Goal: Task Accomplishment & Management: Manage account settings

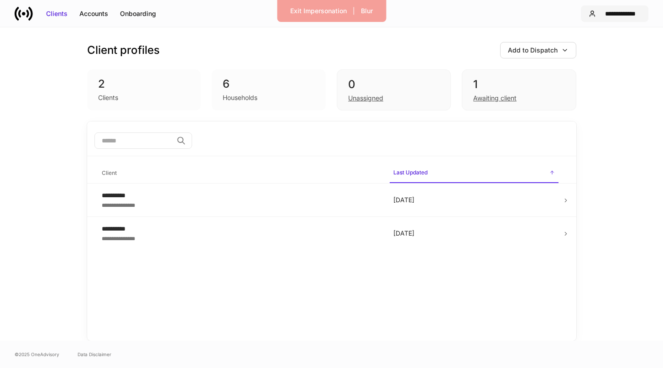
click at [618, 11] on div "**********" at bounding box center [620, 13] width 41 height 9
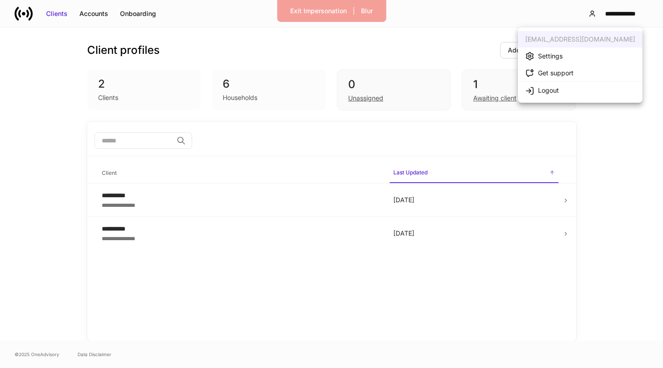
click at [590, 52] on li "Settings" at bounding box center [580, 55] width 125 height 17
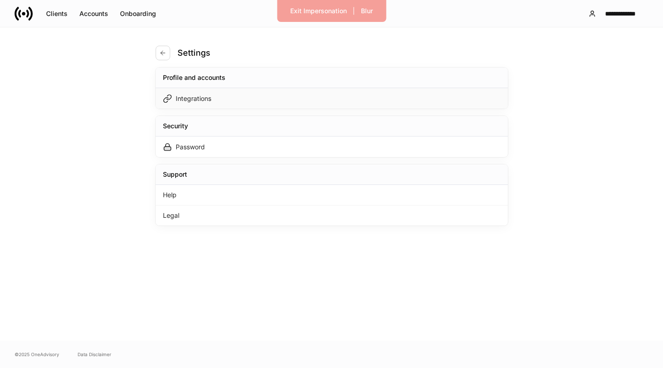
click at [451, 98] on div "Integrations" at bounding box center [332, 98] width 353 height 21
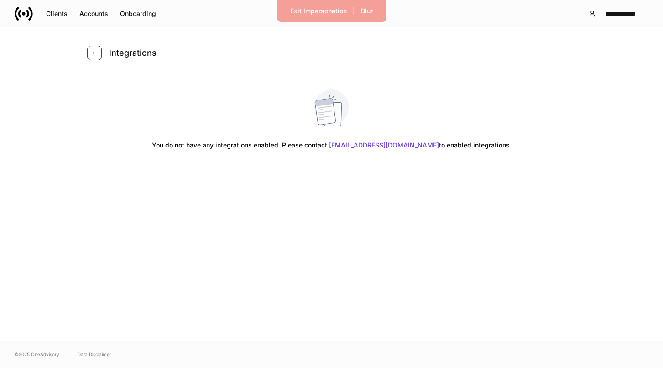
click at [95, 53] on icon "button" at bounding box center [94, 52] width 7 height 7
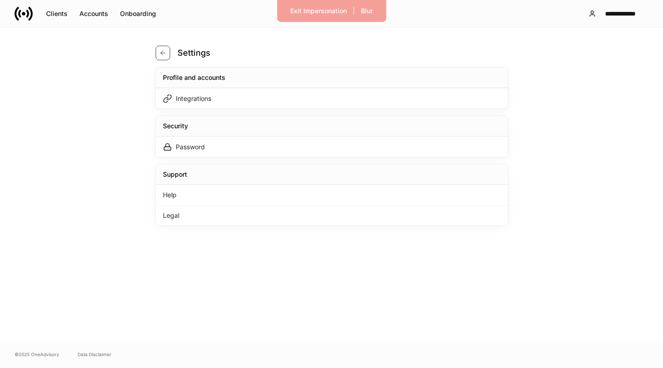
click at [162, 54] on icon "button" at bounding box center [163, 53] width 4 height 4
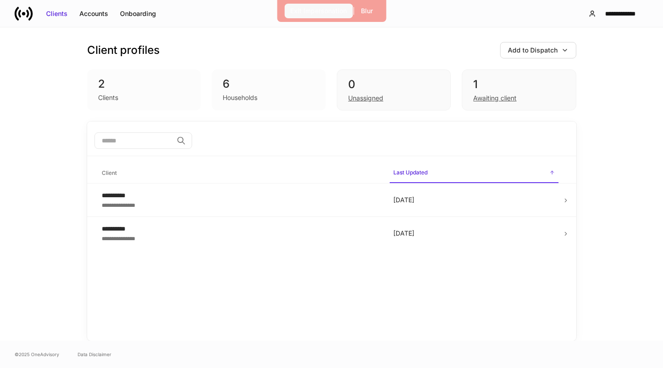
click at [295, 11] on div "Exit Impersonation" at bounding box center [318, 10] width 57 height 9
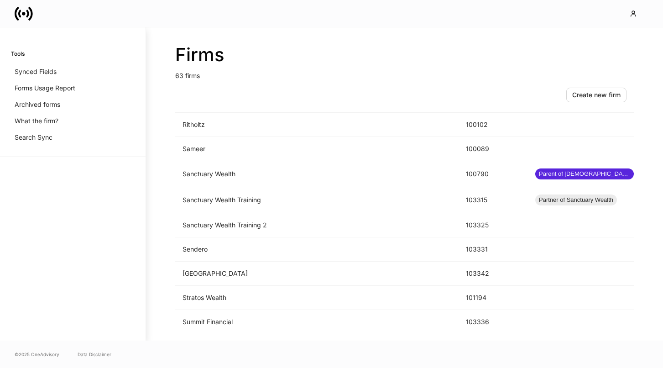
scroll to position [1187, 0]
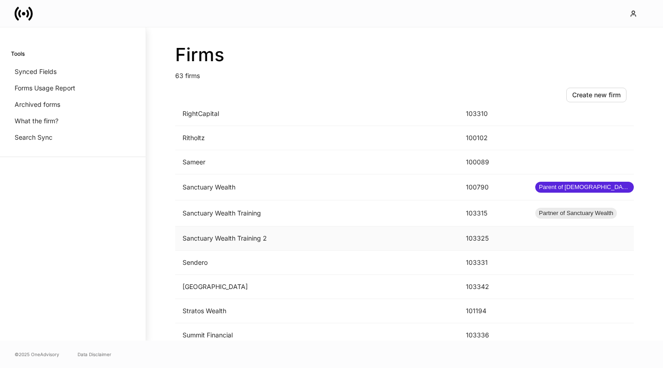
click at [336, 242] on td "Sanctuary Wealth Training 2" at bounding box center [317, 238] width 284 height 24
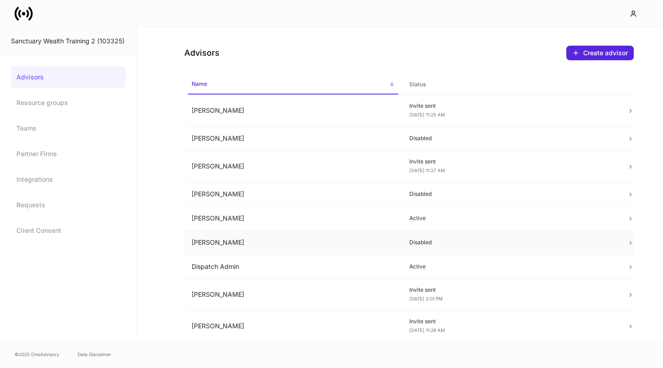
scroll to position [200, 0]
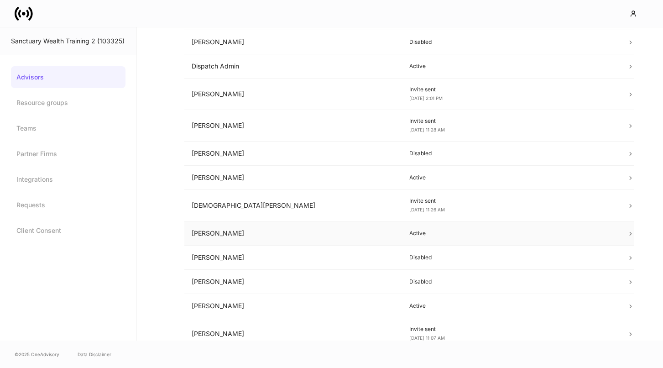
click at [418, 238] on td "Active" at bounding box center [511, 233] width 218 height 24
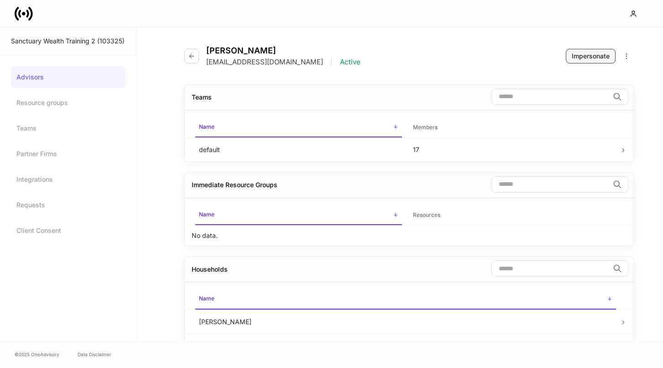
click at [579, 52] on div "Impersonate" at bounding box center [591, 56] width 38 height 9
